Goal: Task Accomplishment & Management: Manage account settings

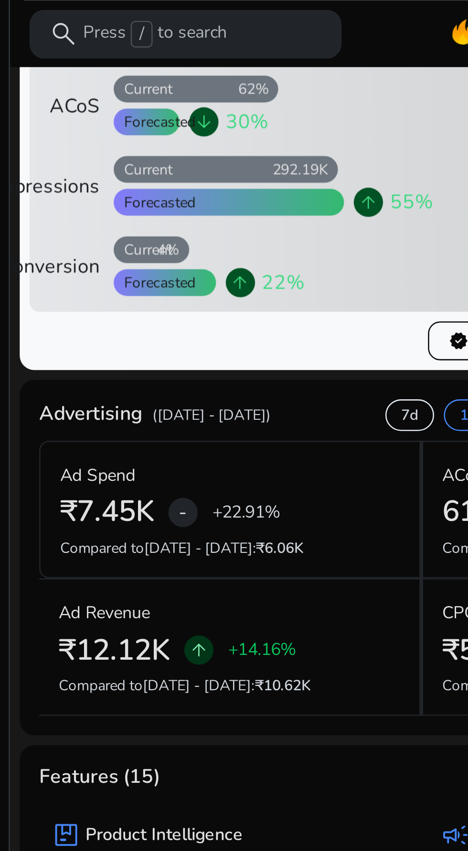
scroll to position [140, 0]
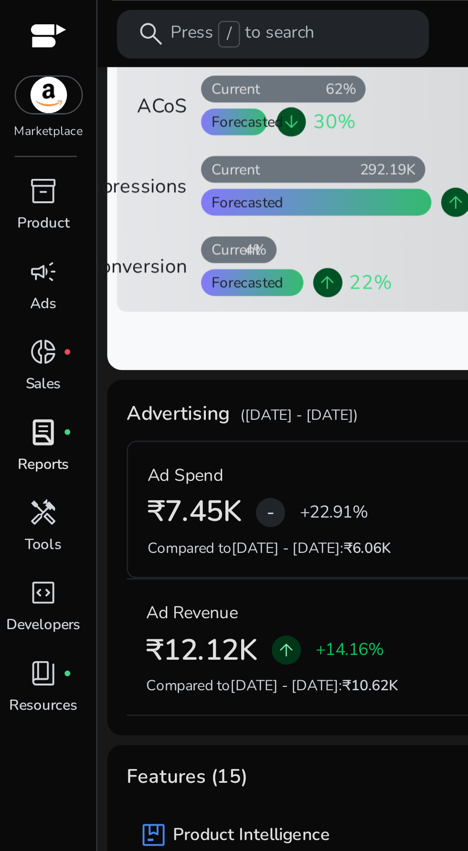
click at [11, 174] on span "lab_profile" at bounding box center [16, 169] width 11 height 11
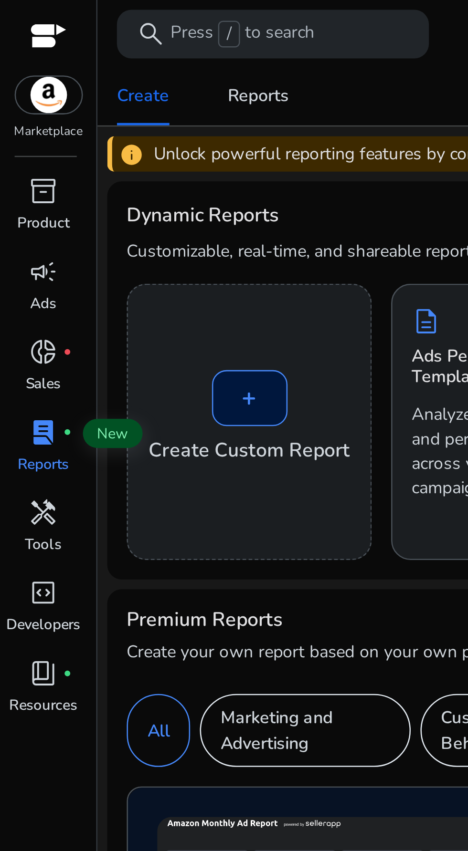
click at [12, 174] on span "lab_profile" at bounding box center [16, 169] width 11 height 11
click at [21, 42] on img at bounding box center [19, 37] width 26 height 14
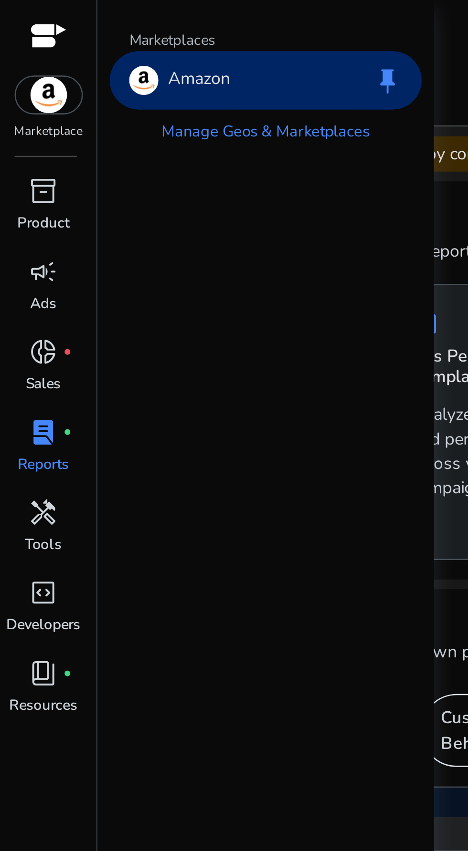
click at [21, 46] on div "Marketplace" at bounding box center [19, 27] width 38 height 55
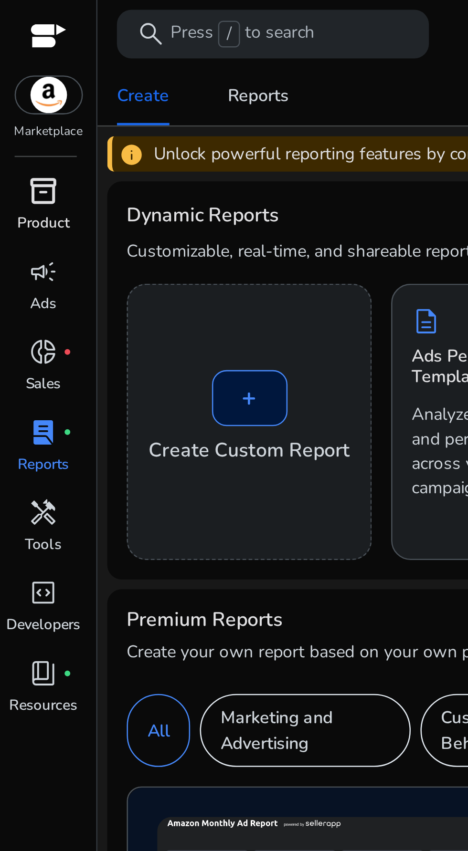
click at [14, 88] on p "Product" at bounding box center [17, 87] width 21 height 9
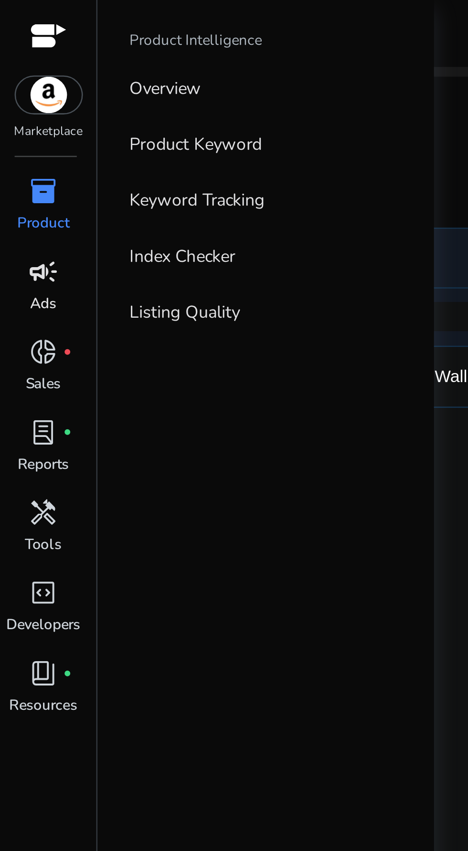
click at [10, 110] on div "campaign" at bounding box center [17, 106] width 27 height 15
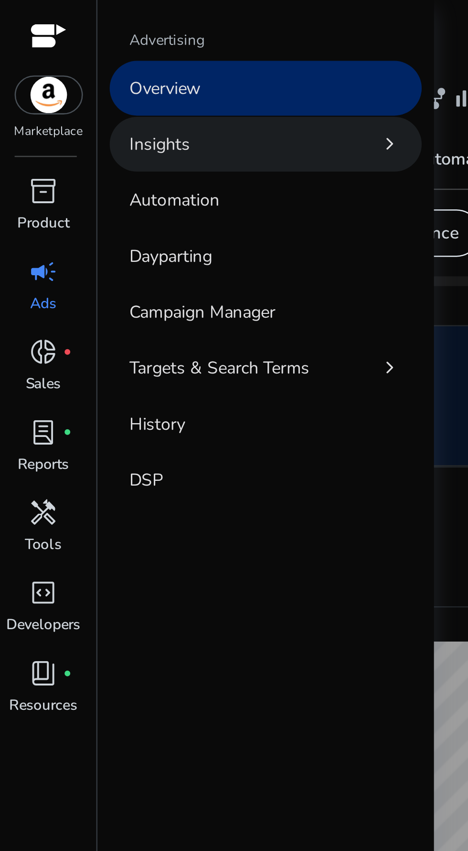
click at [132, 54] on link "Insights chevron_right" at bounding box center [104, 56] width 122 height 21
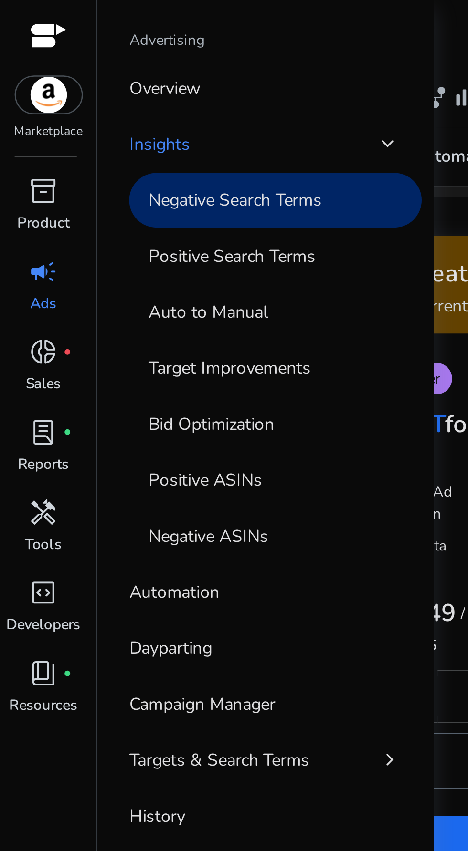
click at [99, 85] on link "Negative Search Terms" at bounding box center [108, 78] width 115 height 21
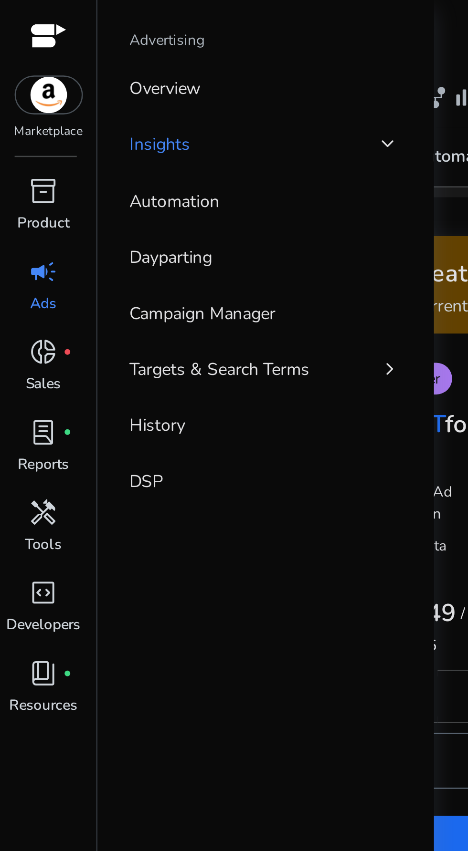
click at [177, 27] on div at bounding box center [252, 27] width 429 height 2
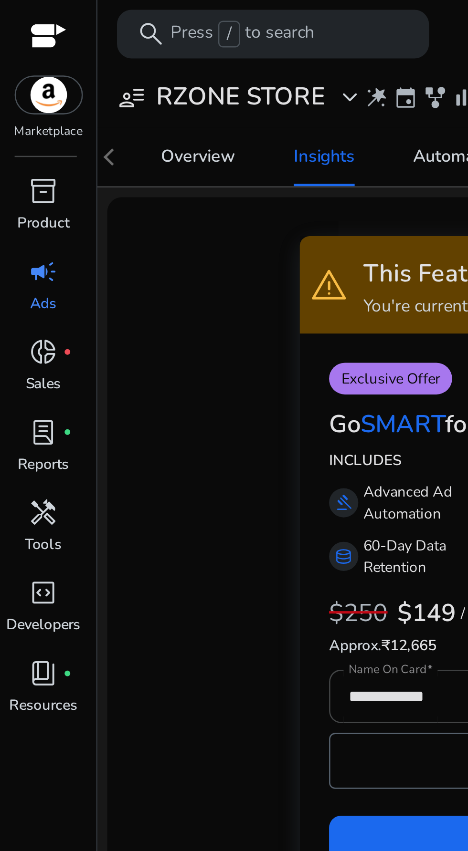
click at [177, 124] on p "You're currently using FREEMIUM Plan. Some Functionalities are restricted." at bounding box center [253, 120] width 223 height 10
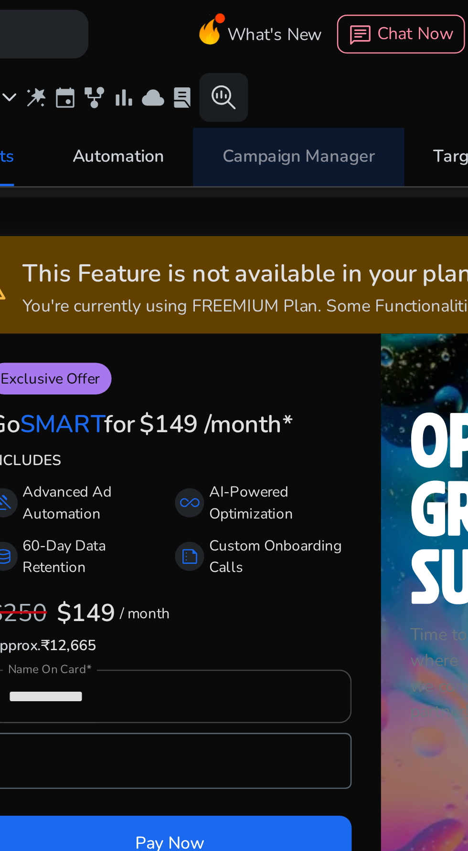
click at [251, 62] on div "Campaign Manager" at bounding box center [250, 61] width 60 height 7
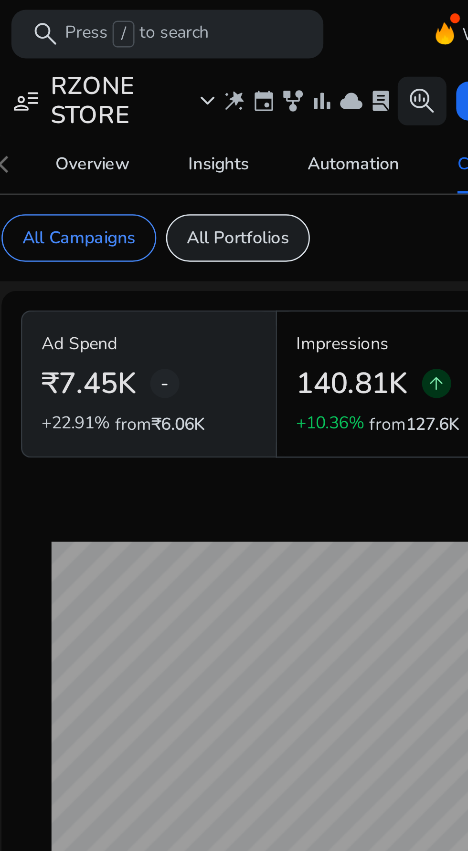
click at [139, 92] on p "All Portfolios" at bounding box center [135, 93] width 40 height 10
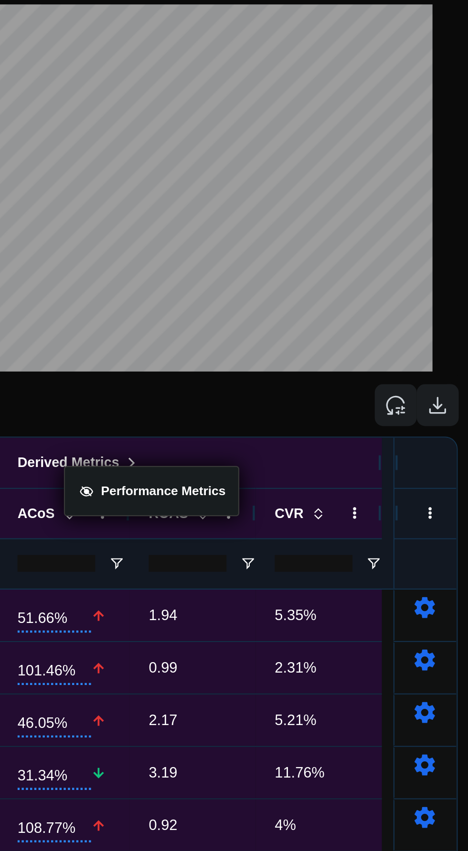
scroll to position [59, 0]
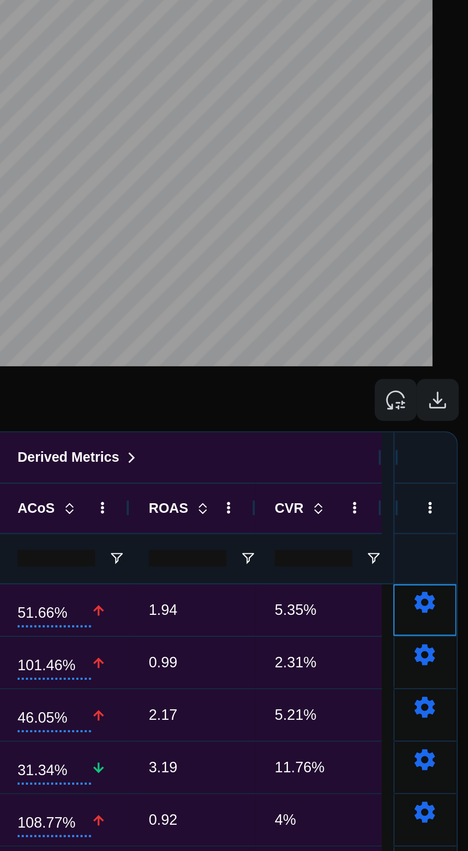
click at [439, 417] on mat-icon "settings" at bounding box center [440, 412] width 11 height 11
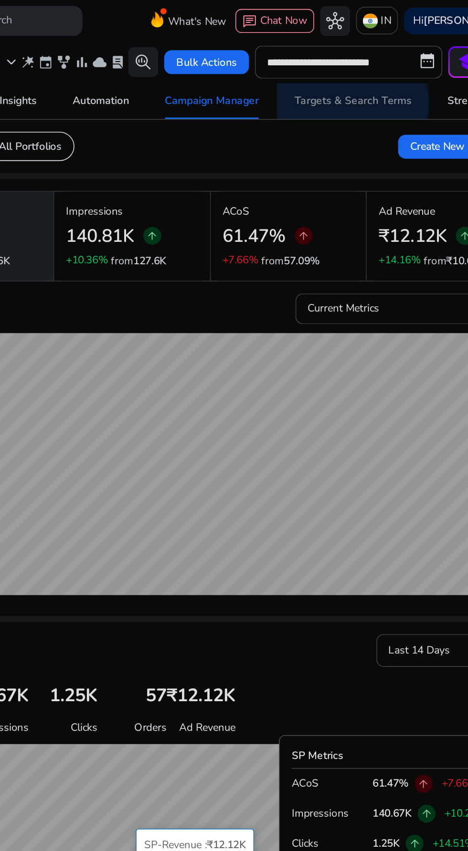
click at [336, 65] on div "Targets & Search Terms" at bounding box center [340, 64] width 74 height 7
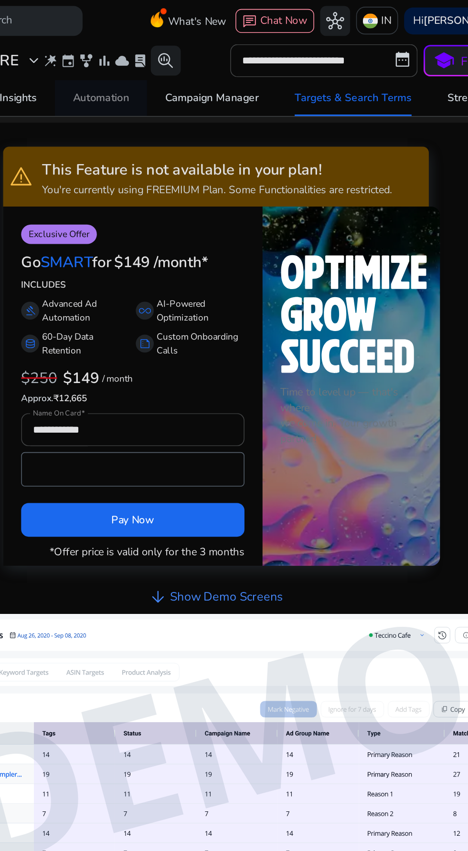
click at [182, 63] on div "Automation" at bounding box center [180, 62] width 36 height 7
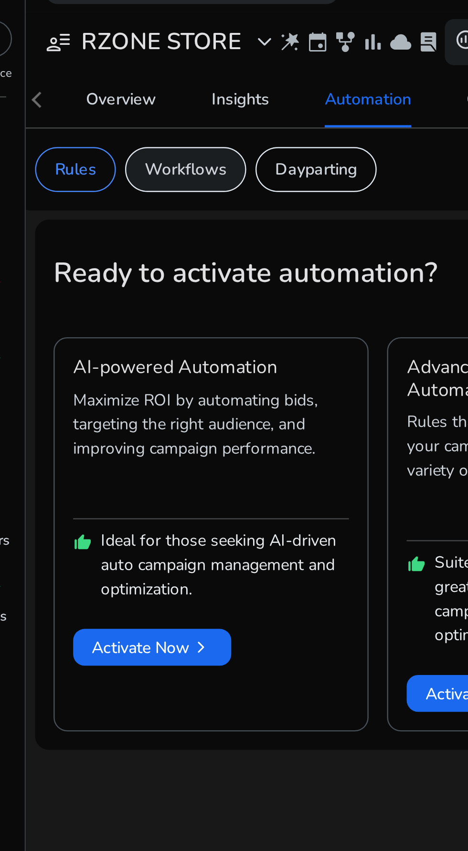
click at [105, 91] on p "Workflows" at bounding box center [104, 91] width 34 height 10
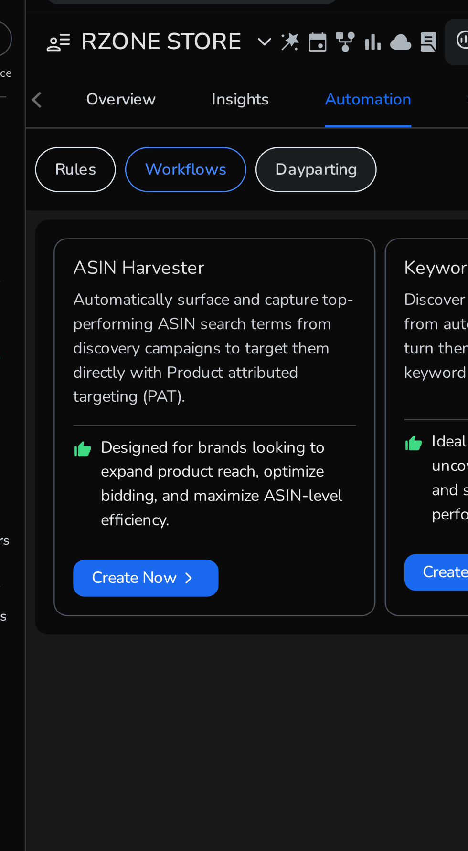
click at [167, 93] on p "Dayparting" at bounding box center [158, 91] width 34 height 10
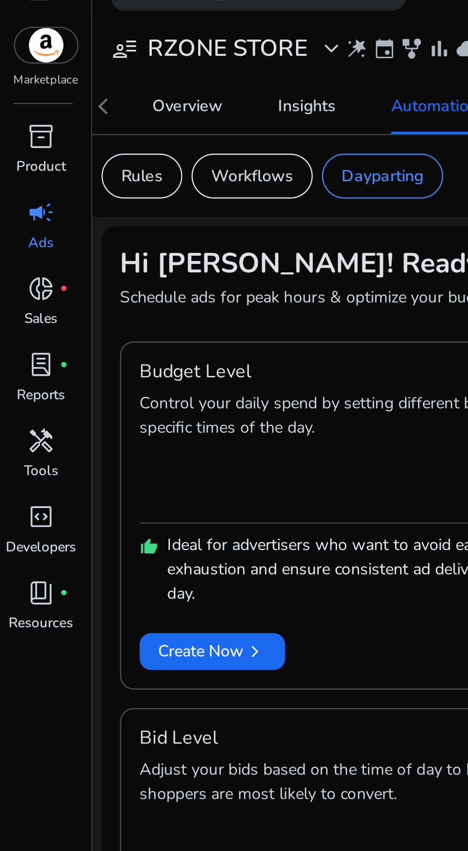
click at [152, 200] on p "Control your daily spend by setting different budget limits for specific times …" at bounding box center [157, 206] width 198 height 52
click at [145, 205] on p "Control your daily spend by setting different budget limits for specific times …" at bounding box center [157, 206] width 198 height 52
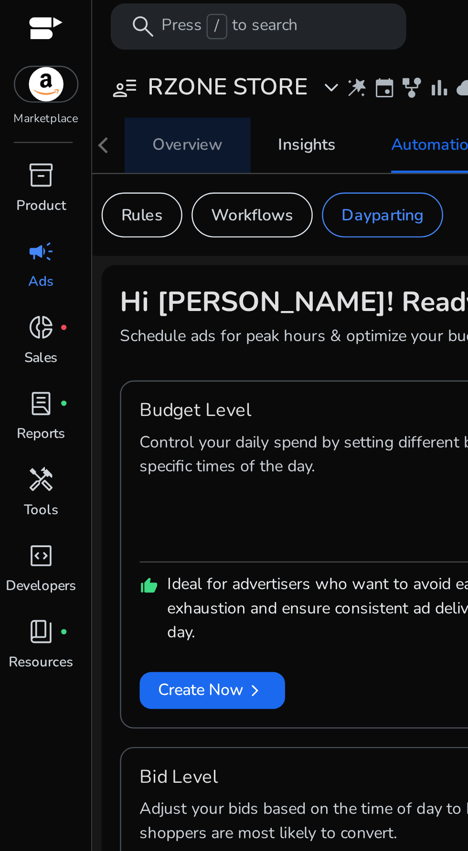
click at [77, 66] on div "Overview" at bounding box center [77, 62] width 29 height 7
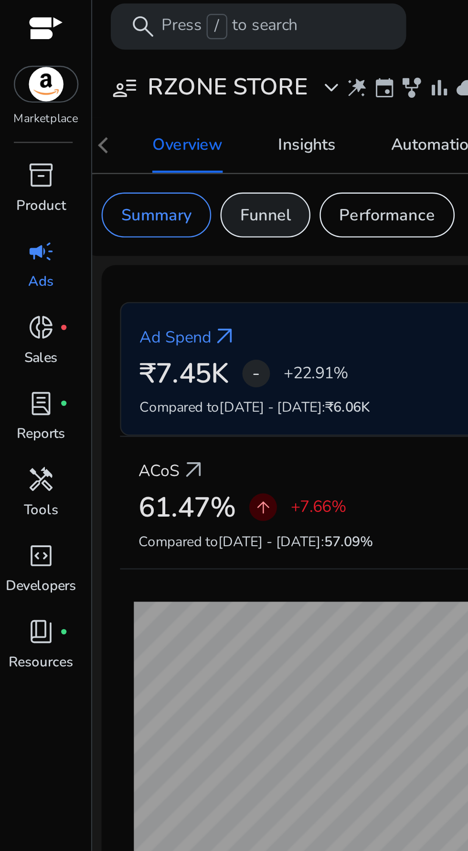
click at [116, 94] on p "Funnel" at bounding box center [109, 91] width 21 height 10
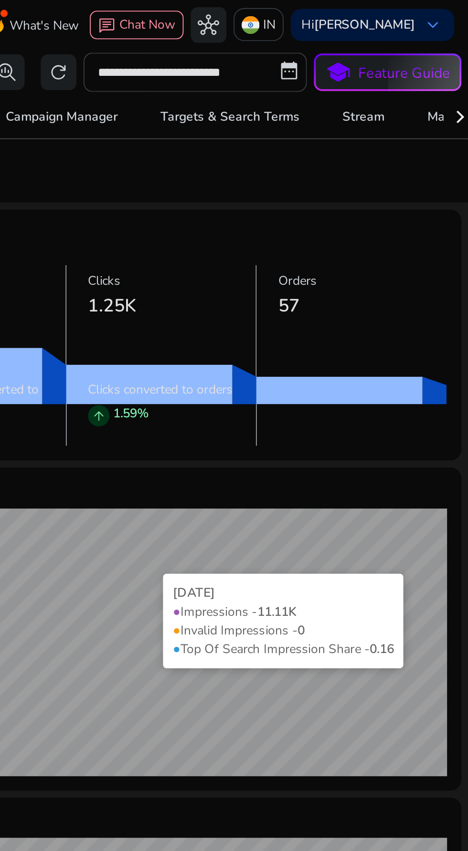
click at [326, 42] on input "**********" at bounding box center [321, 38] width 119 height 21
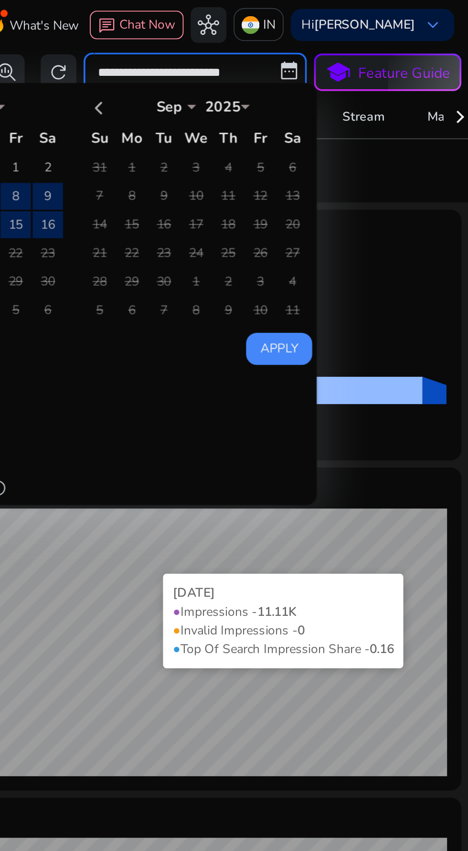
click at [370, 41] on input "**********" at bounding box center [321, 38] width 119 height 21
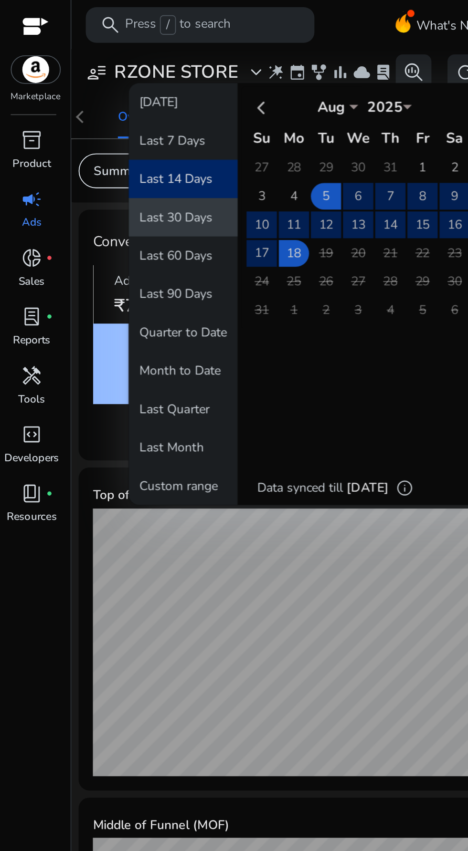
click at [96, 121] on button "Last 30 Days" at bounding box center [98, 116] width 58 height 21
type input "**********"
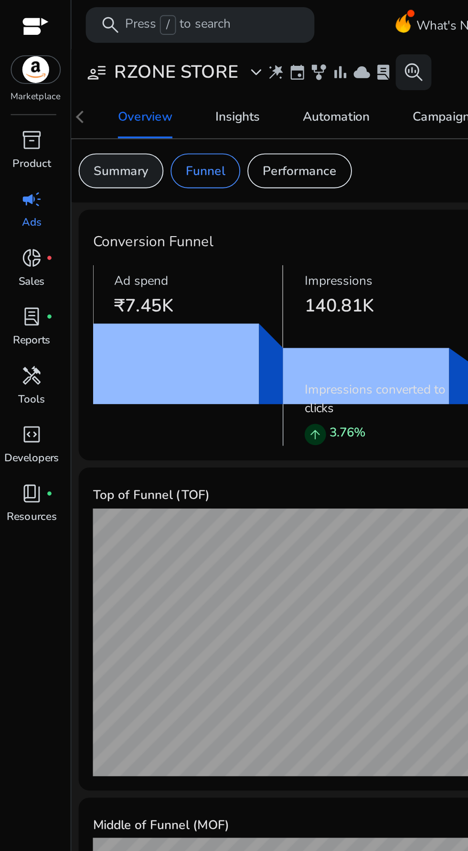
click at [70, 98] on div "Summary" at bounding box center [64, 91] width 45 height 19
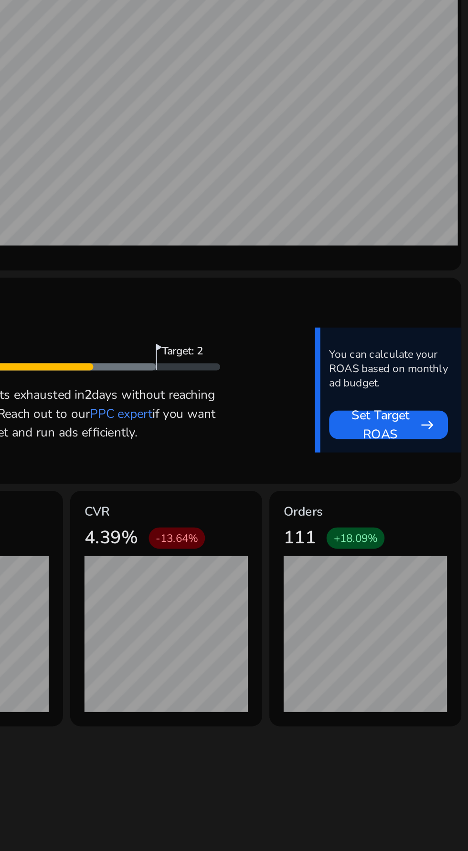
scroll to position [66, 0]
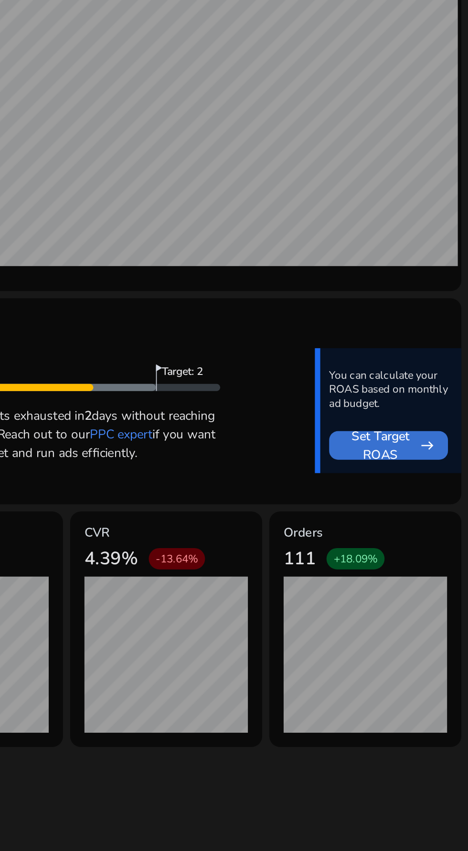
click at [434, 552] on span "Set Target ROAS" at bounding box center [421, 562] width 40 height 20
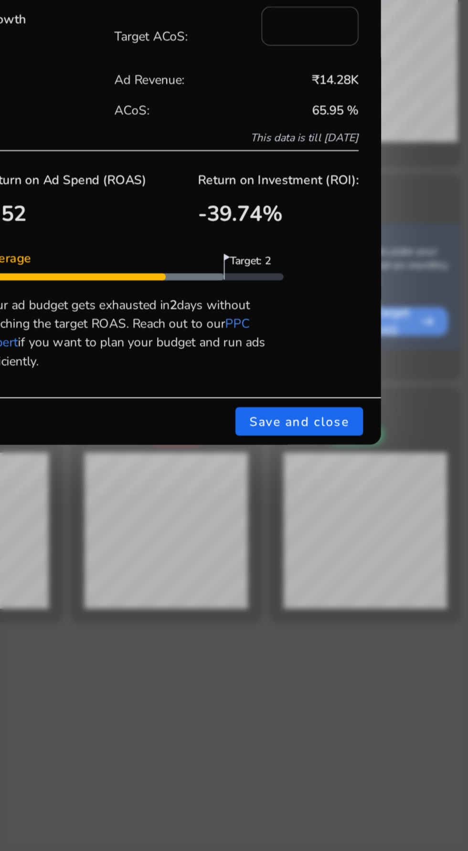
scroll to position [0, 0]
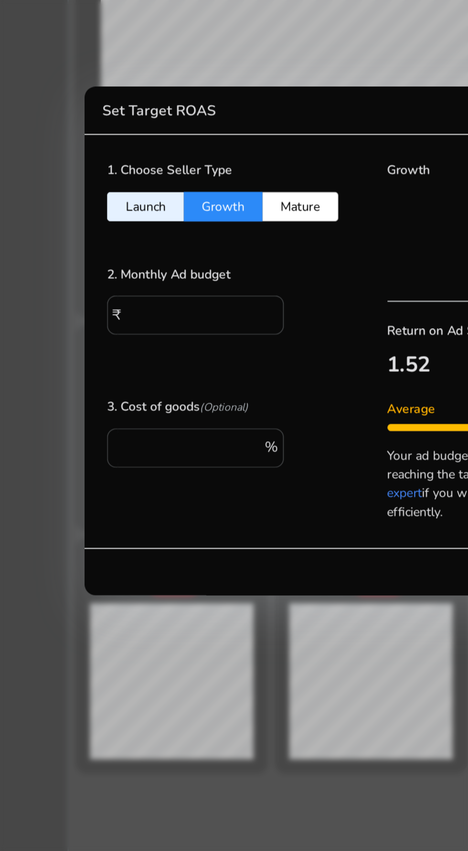
click at [160, 352] on button "Mature" at bounding box center [162, 354] width 41 height 16
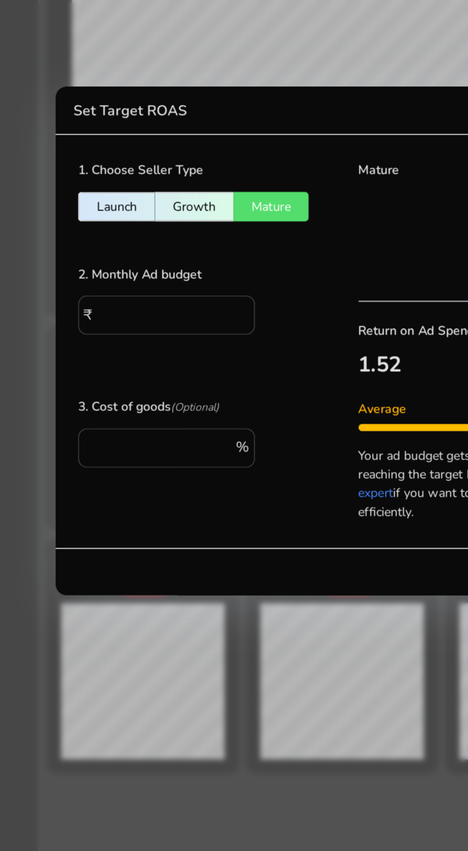
click at [83, 346] on button "Launch" at bounding box center [79, 354] width 41 height 16
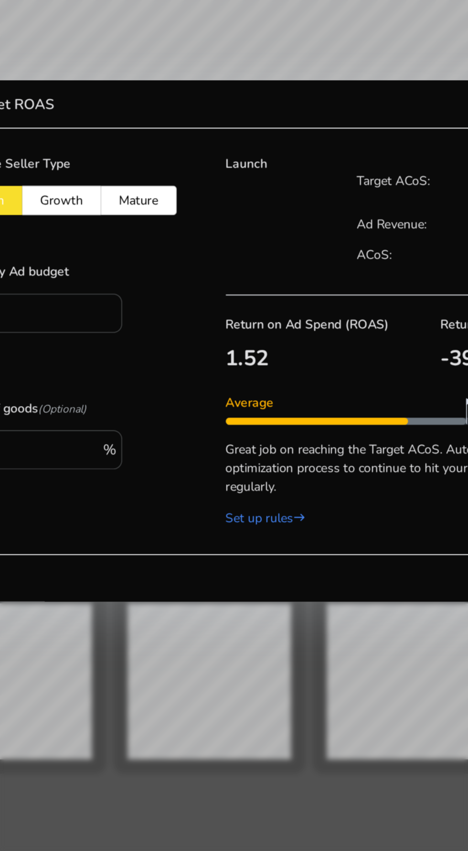
click at [174, 350] on button "Mature" at bounding box center [162, 351] width 41 height 16
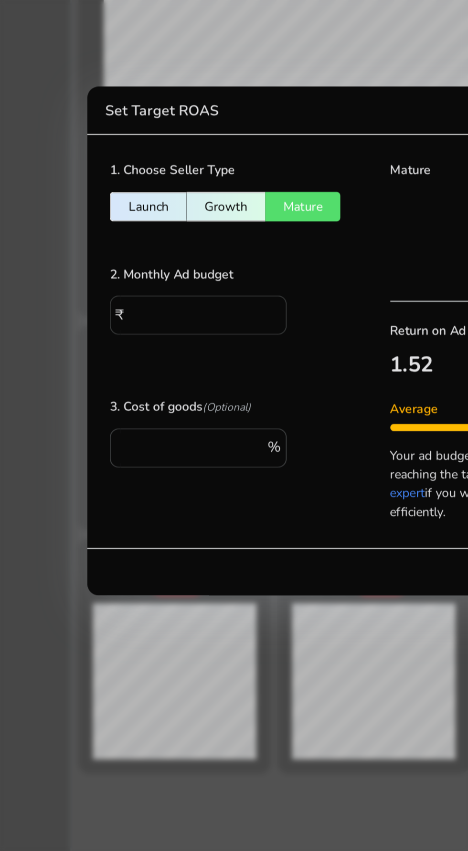
click at [110, 413] on input "****" at bounding box center [107, 411] width 76 height 10
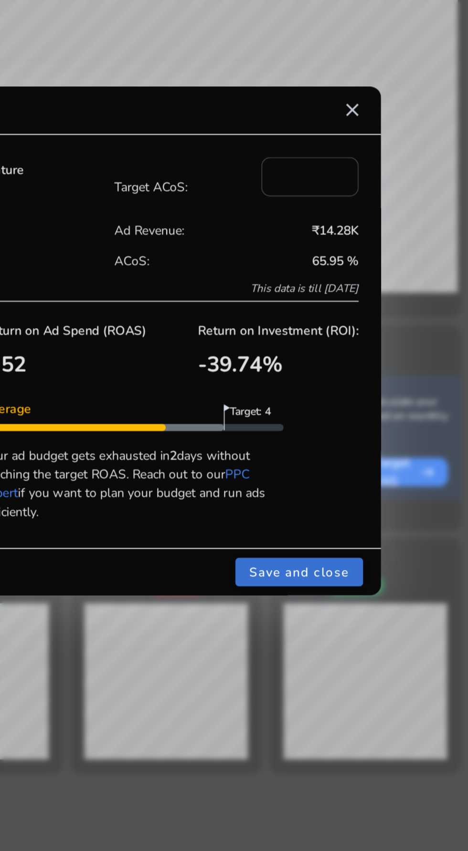
click at [386, 554] on span "Save and close" at bounding box center [377, 550] width 53 height 10
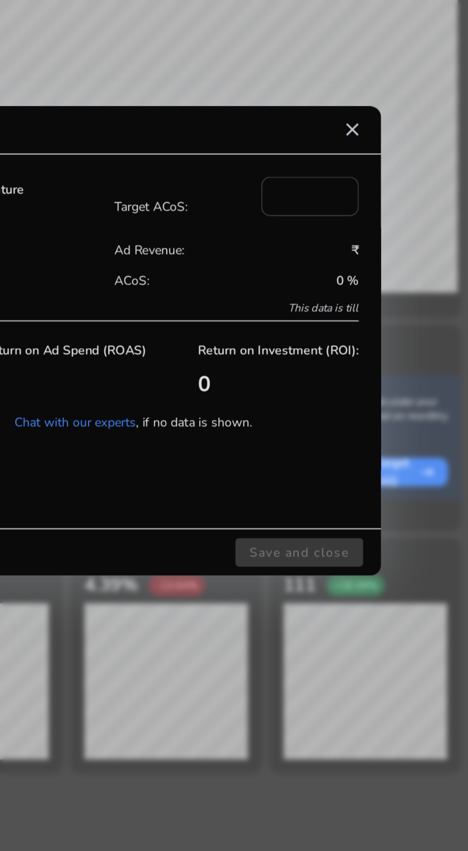
type input "**"
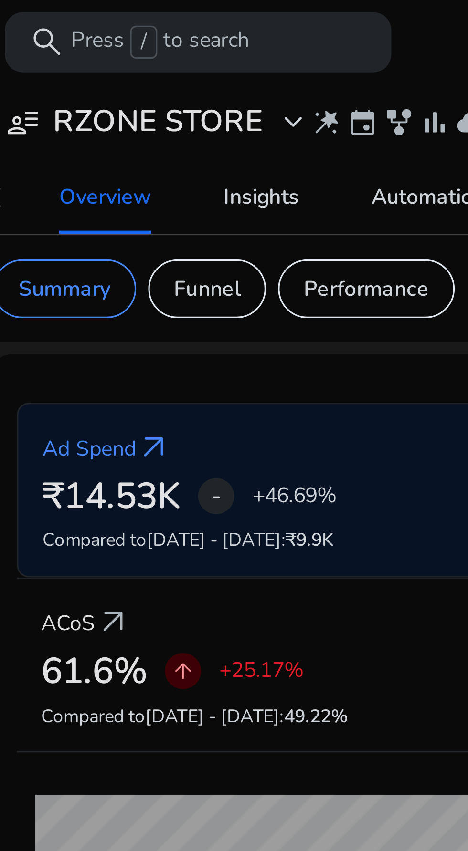
click at [136, 41] on span "expand_more" at bounding box center [136, 38] width 11 height 11
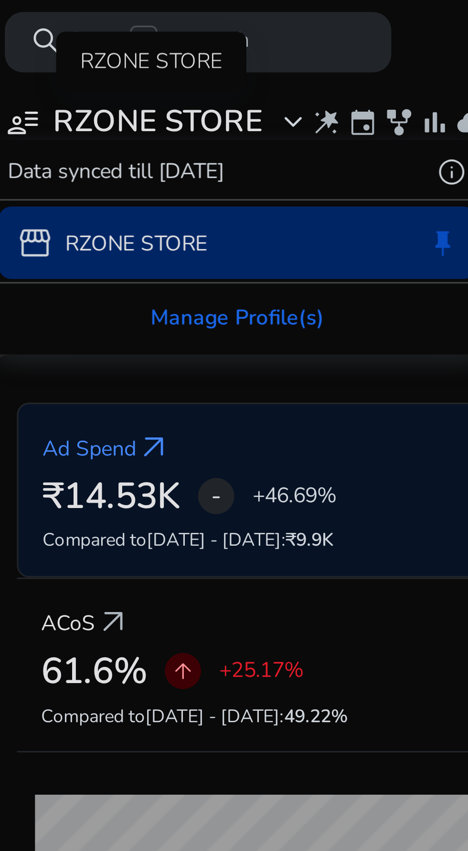
click at [148, 40] on div at bounding box center [234, 425] width 468 height 851
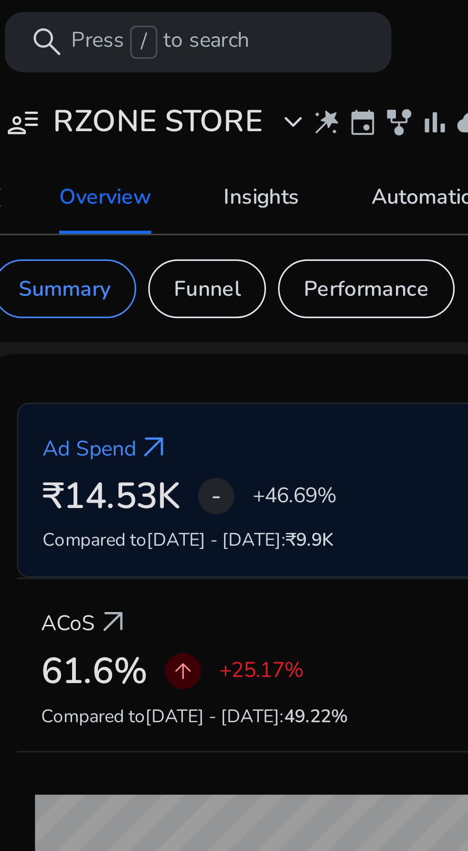
click at [151, 41] on span "wand_stars" at bounding box center [148, 39] width 10 height 10
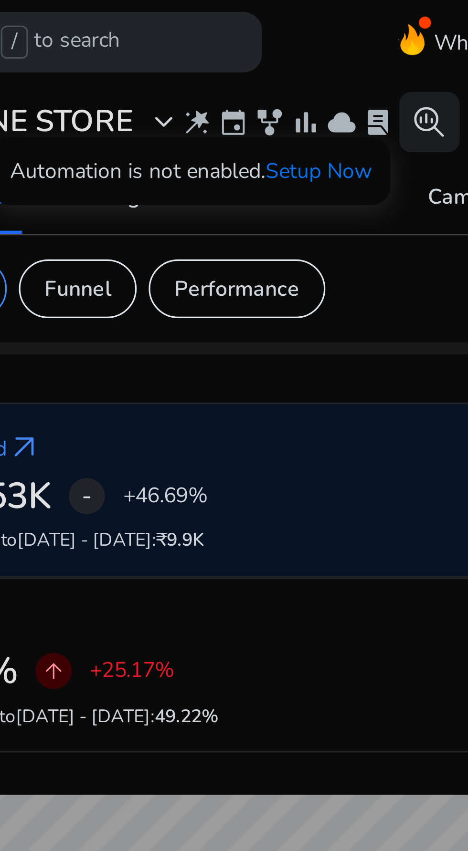
click at [188, 55] on link "Setup Now" at bounding box center [186, 54] width 34 height 9
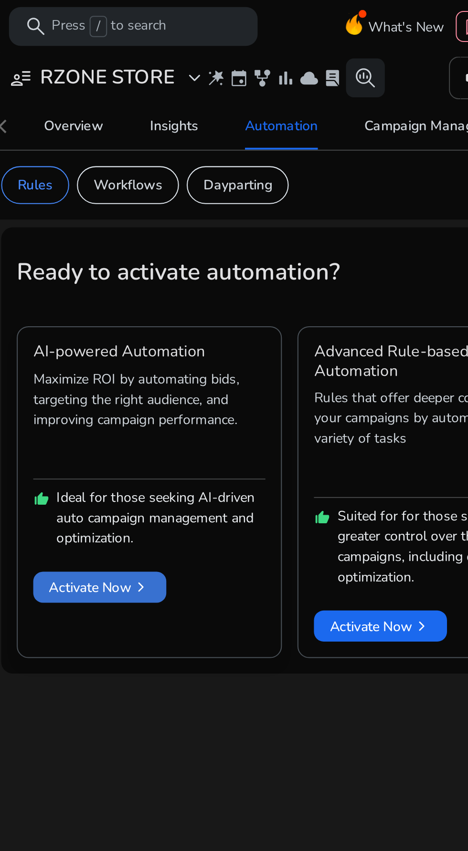
click at [83, 298] on span at bounding box center [90, 289] width 65 height 23
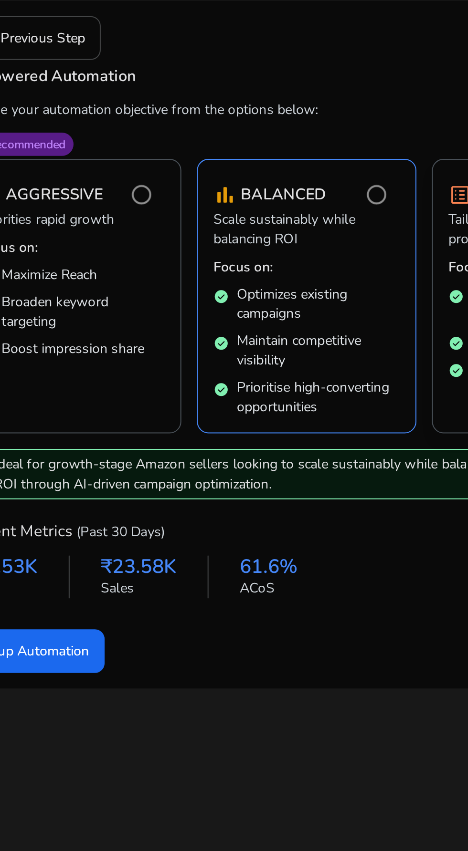
click at [292, 283] on span "check_circle" at bounding box center [293, 281] width 8 height 8
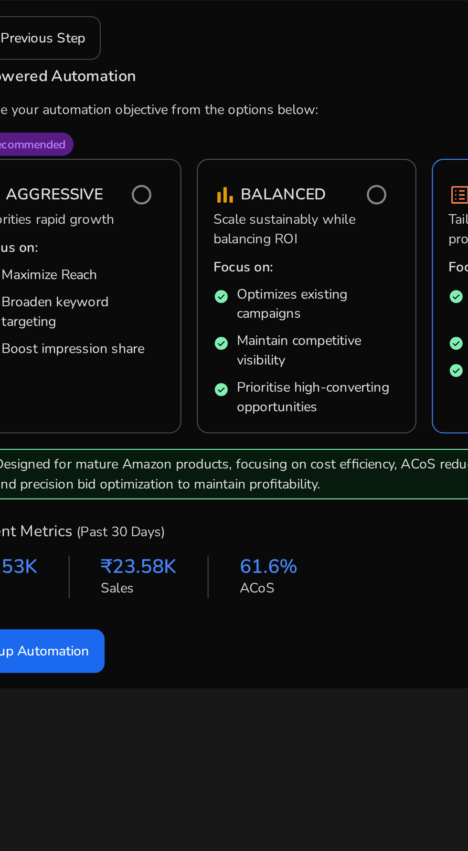
click at [92, 286] on p "Boost impression share" at bounding box center [104, 284] width 70 height 10
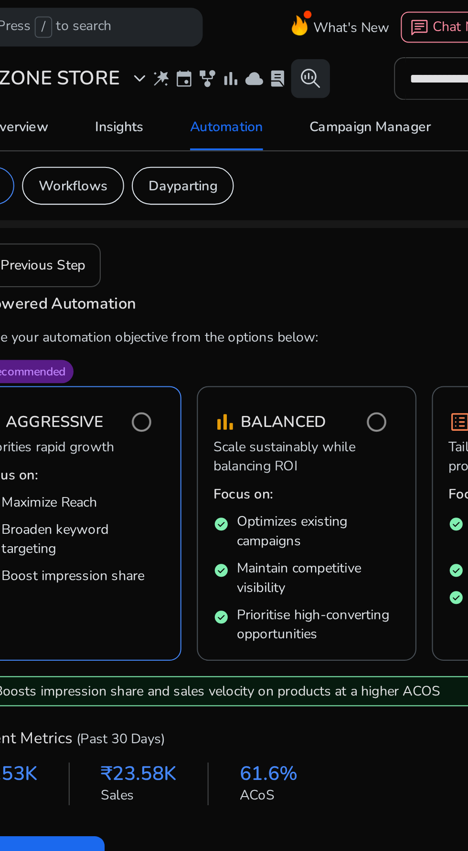
click at [224, 40] on span "search_insights" at bounding box center [220, 38] width 11 height 11
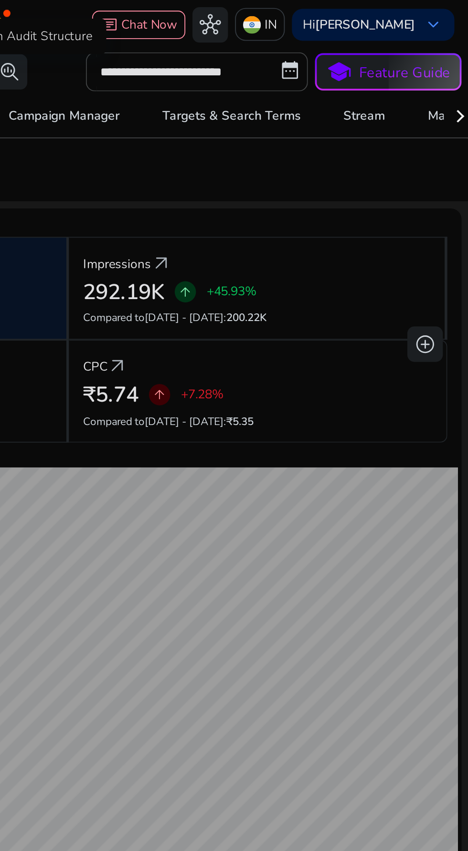
click at [458, 66] on div at bounding box center [462, 62] width 17 height 23
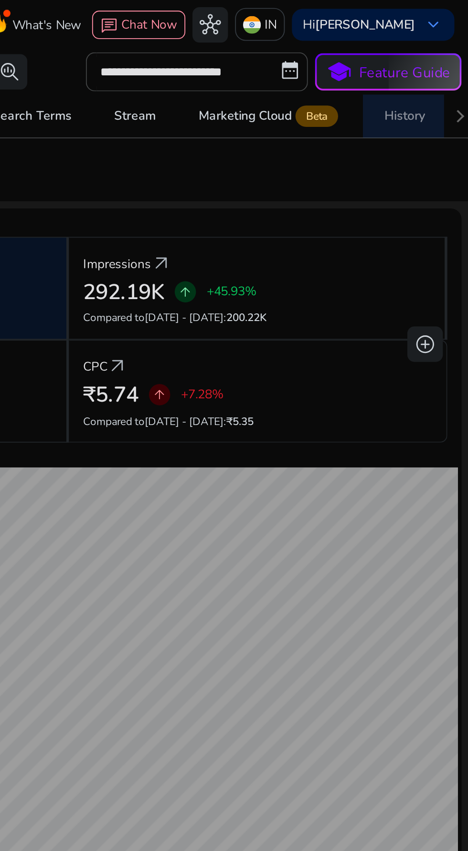
click at [427, 71] on span "History" at bounding box center [433, 62] width 22 height 23
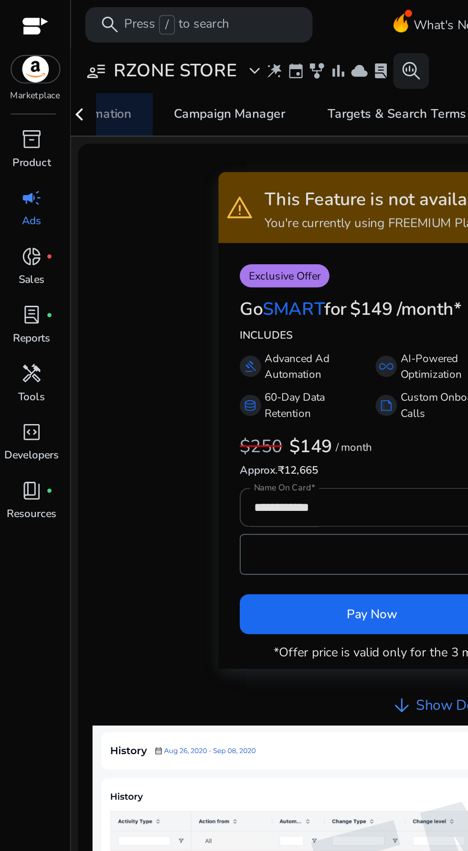
click at [71, 65] on link "Automation" at bounding box center [52, 61] width 59 height 23
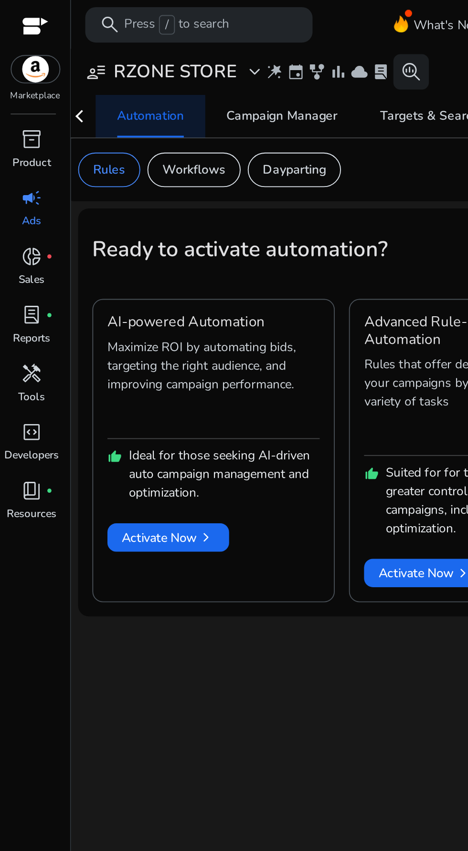
click at [52, 69] on link "Automation" at bounding box center [81, 62] width 59 height 23
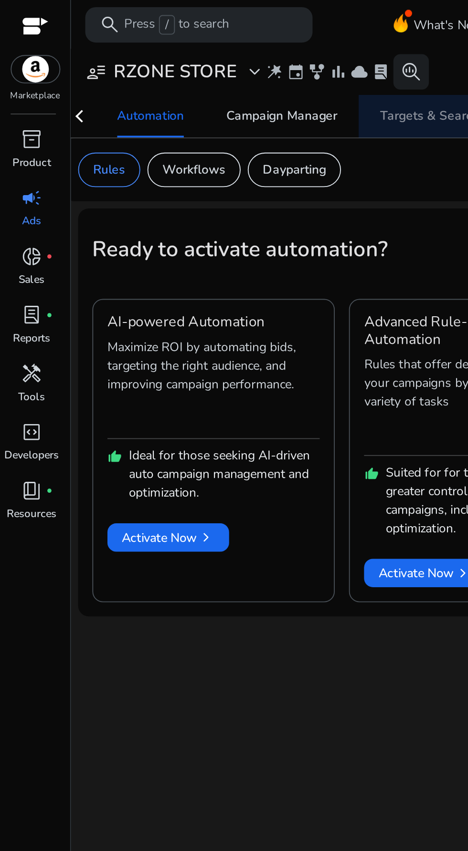
click at [225, 69] on span "Targets & Search Terms" at bounding box center [241, 62] width 74 height 23
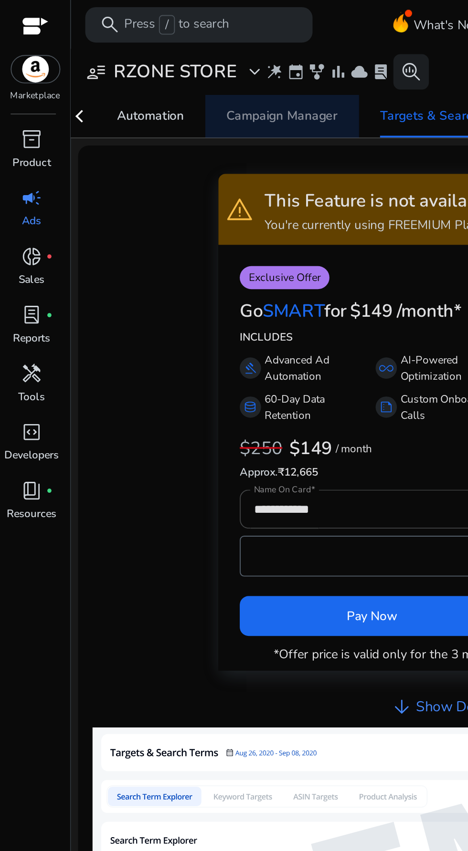
click at [155, 68] on span "Campaign Manager" at bounding box center [152, 62] width 60 height 23
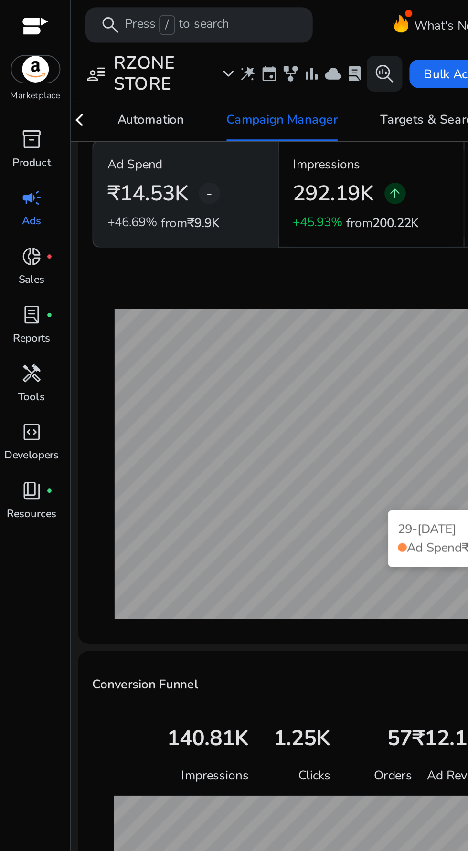
scroll to position [53, 0]
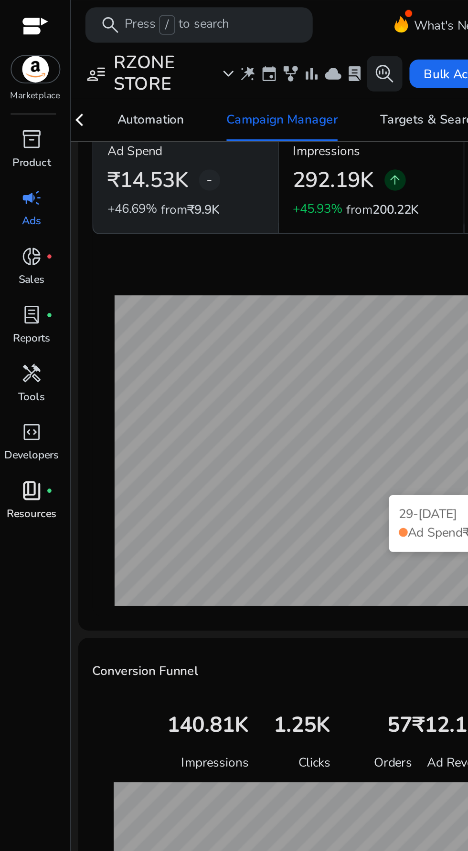
click at [14, 270] on span "book_4" at bounding box center [16, 263] width 11 height 11
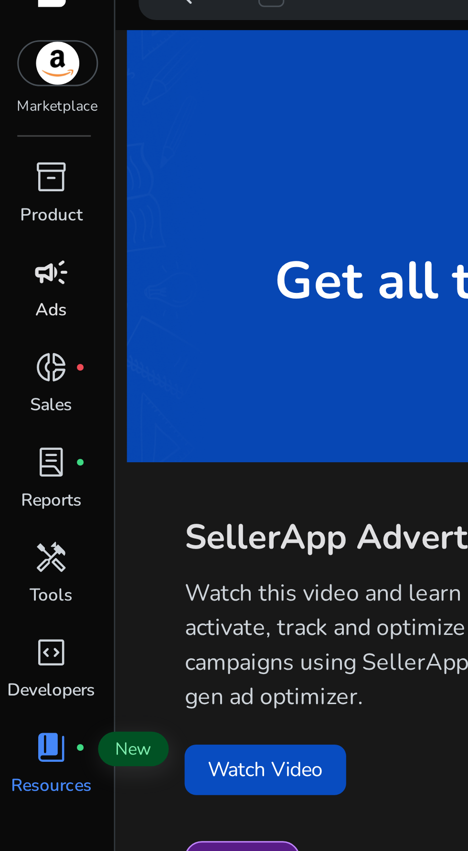
click at [19, 110] on span "campaign" at bounding box center [16, 106] width 11 height 11
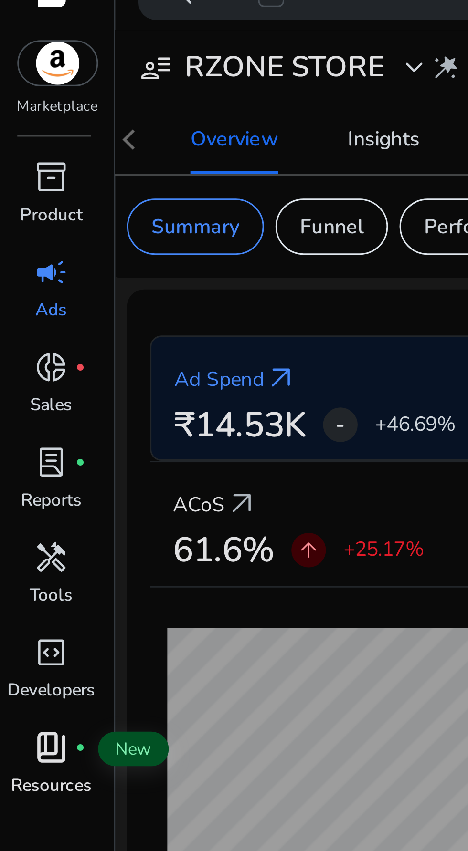
click at [15, 75] on span "inventory_2" at bounding box center [16, 74] width 11 height 11
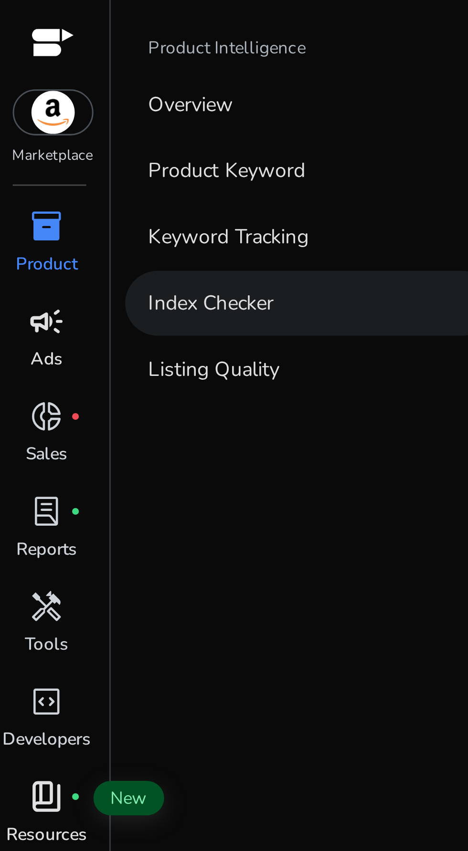
click at [73, 98] on p "Index Checker" at bounding box center [72, 100] width 42 height 10
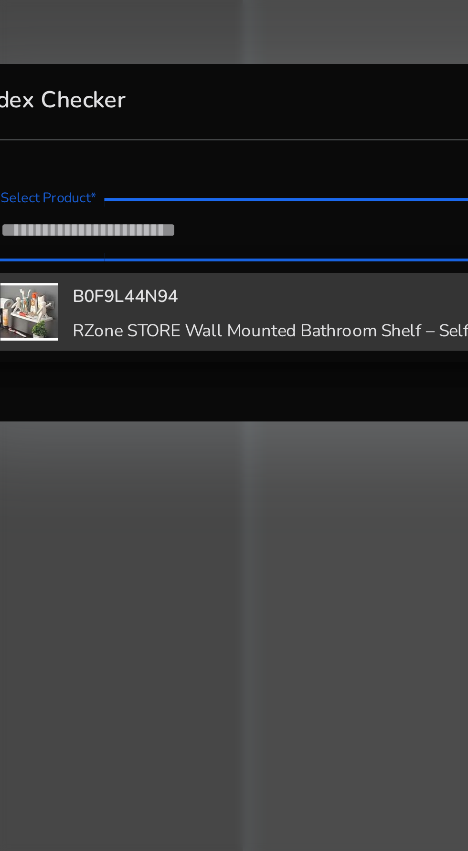
click at [180, 441] on h4 "B0F9L44N94" at bounding box center [239, 444] width 250 height 8
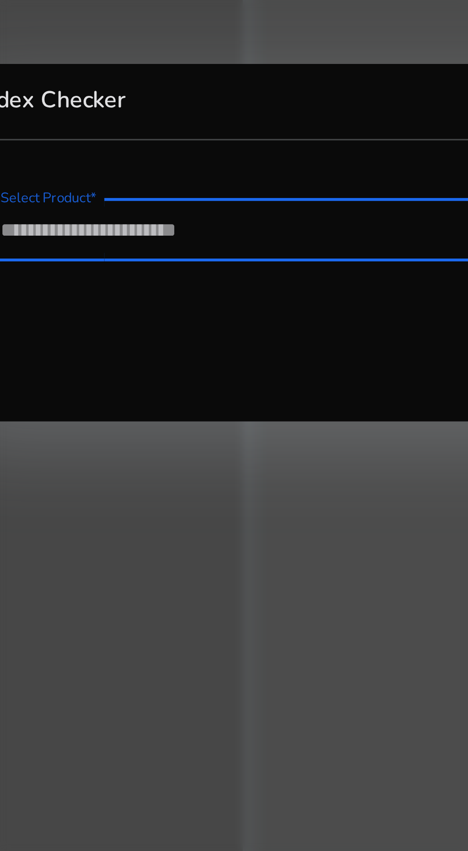
type input "**********"
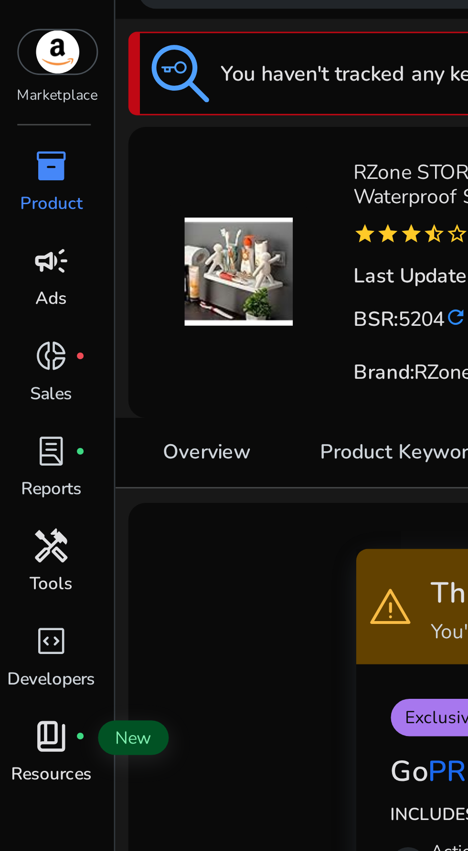
click at [18, 209] on link "handyman Tools" at bounding box center [17, 208] width 34 height 31
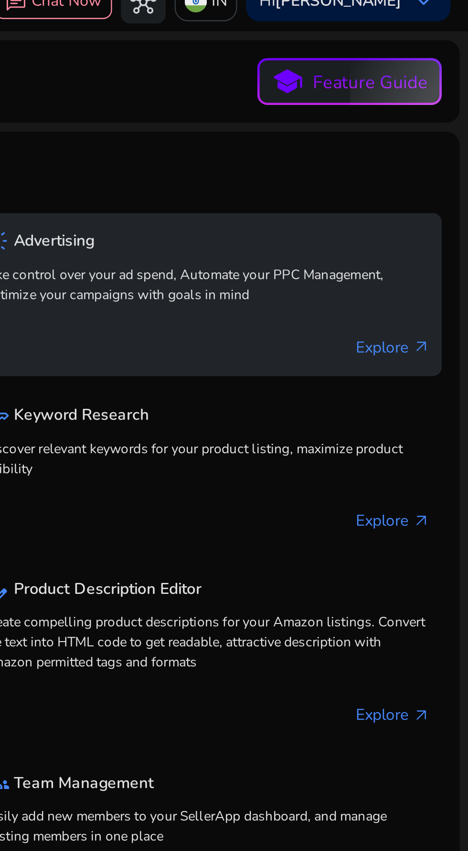
click at [434, 165] on p "Explore arrow_outward" at bounding box center [435, 162] width 32 height 10
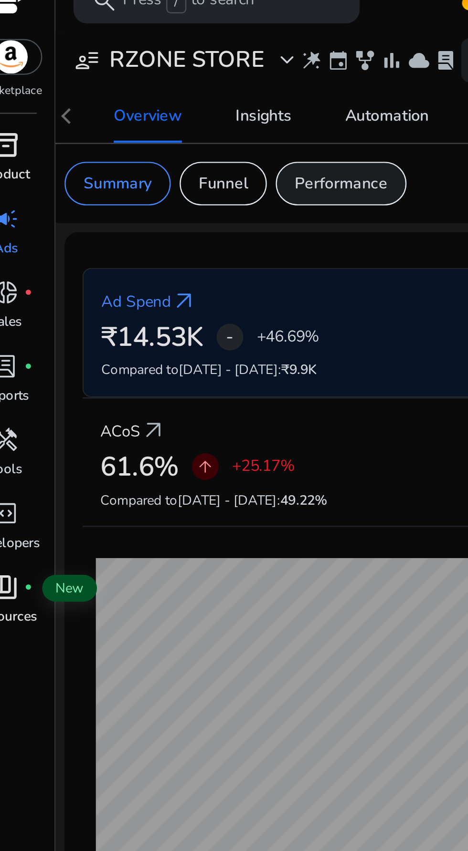
click at [163, 95] on p "Performance" at bounding box center [160, 91] width 40 height 10
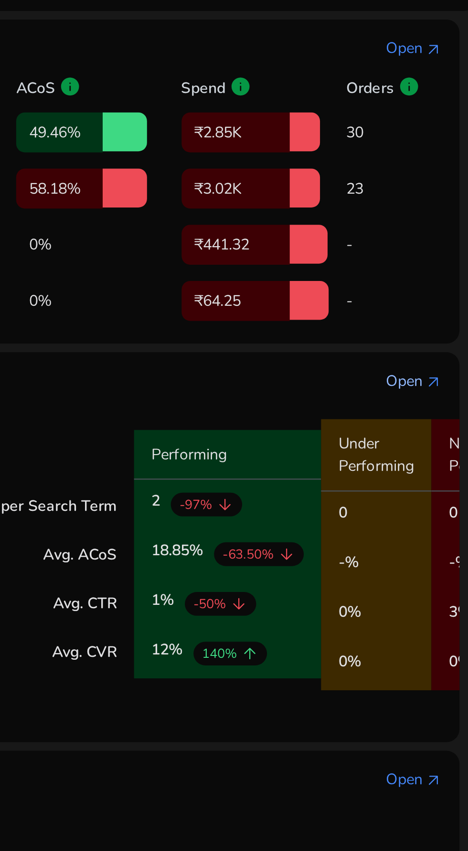
click at [447, 272] on div "Open" at bounding box center [439, 272] width 16 height 10
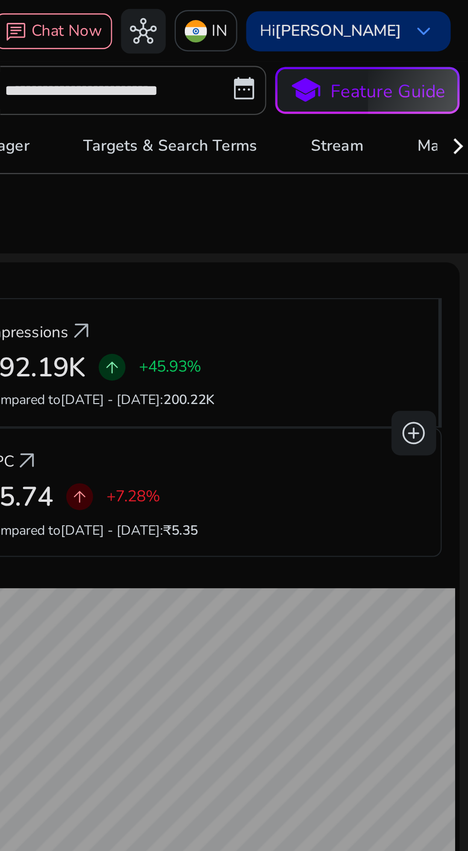
click at [441, 19] on div "Hi rajesh Patel keyboard_arrow_down" at bounding box center [416, 13] width 87 height 17
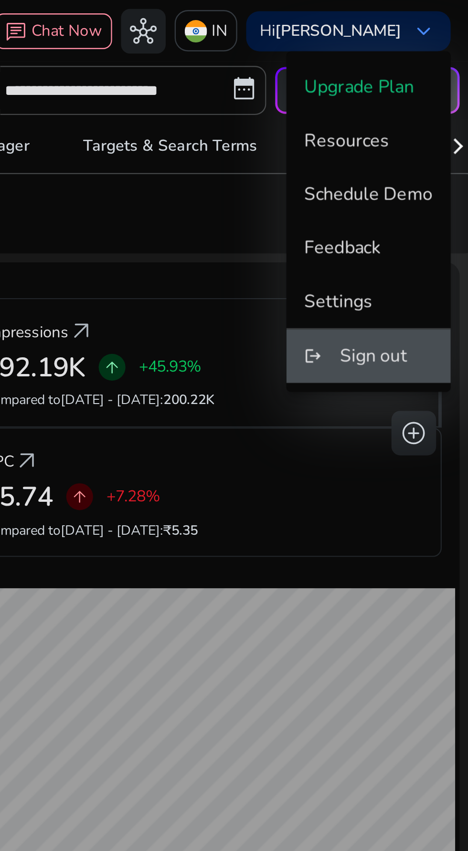
click at [431, 156] on span "Sign out" at bounding box center [427, 152] width 29 height 10
